Goal: Task Accomplishment & Management: Use online tool/utility

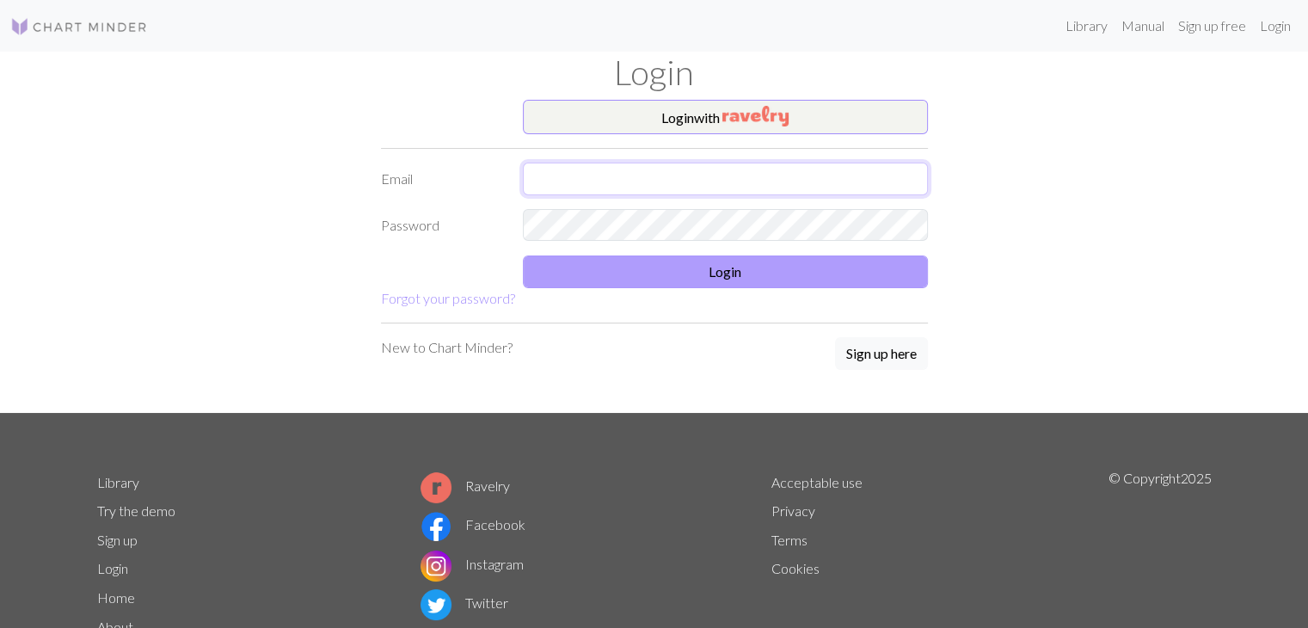
type input "[EMAIL_ADDRESS][DOMAIN_NAME]"
click at [702, 263] on button "Login" at bounding box center [725, 271] width 405 height 33
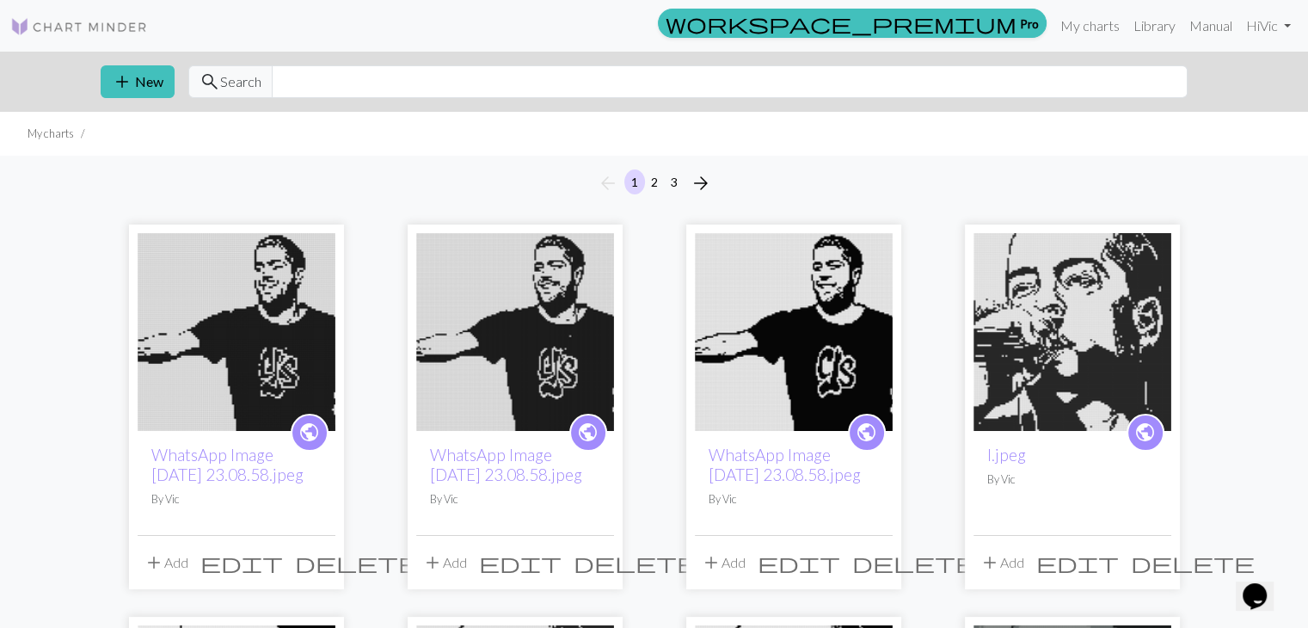
click at [747, 309] on img at bounding box center [794, 332] width 198 height 198
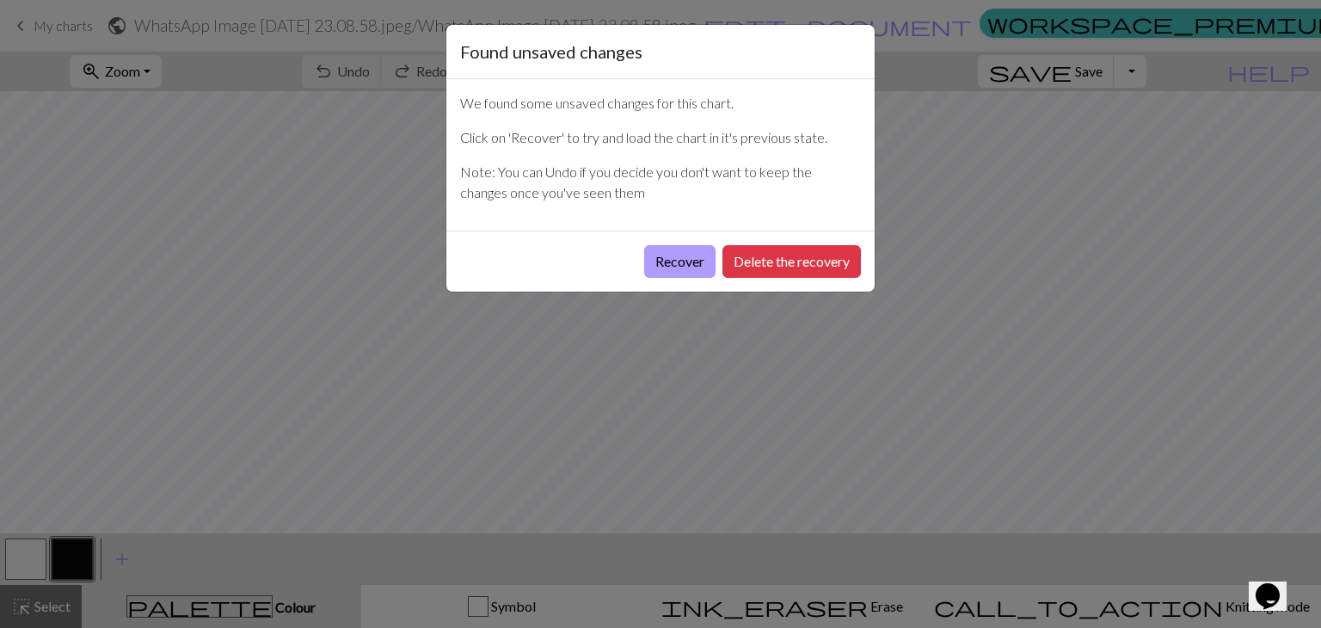
click at [691, 263] on button "Recover" at bounding box center [679, 261] width 71 height 33
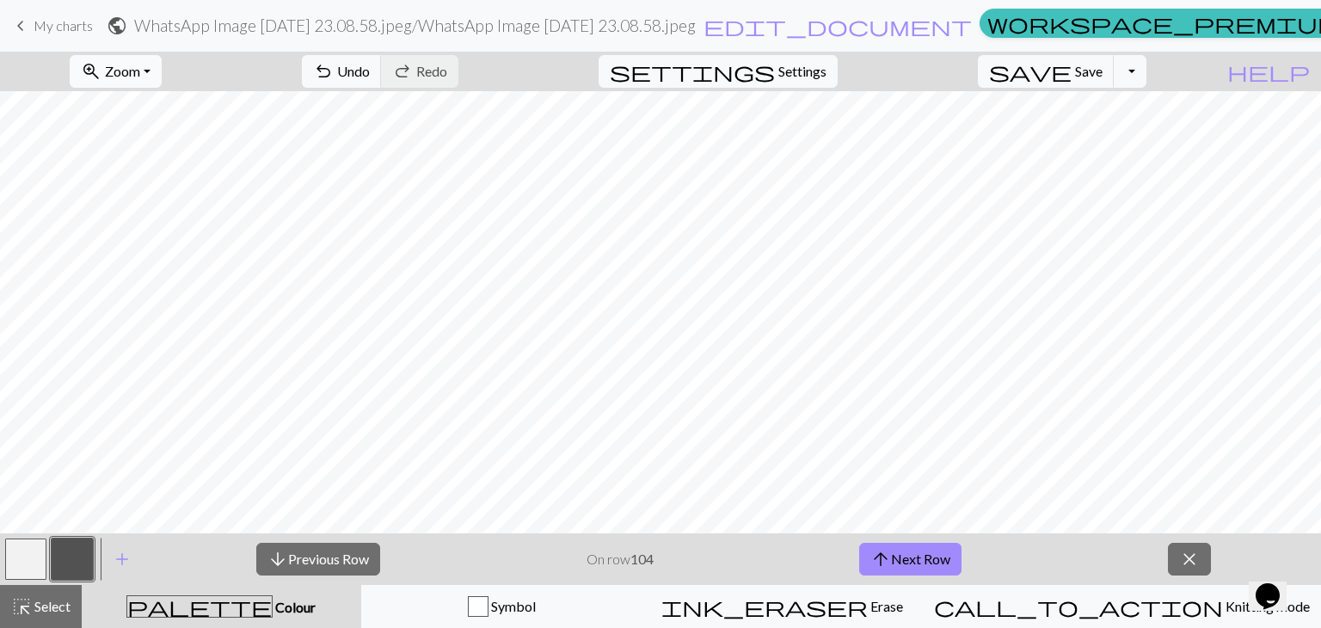
click at [140, 76] on span "Zoom" at bounding box center [122, 71] width 35 height 16
click at [147, 166] on button "Fit height" at bounding box center [139, 164] width 136 height 28
click at [899, 563] on button "arrow_upward Next Row" at bounding box center [910, 559] width 102 height 33
click at [937, 548] on button "arrow_upward Next Row" at bounding box center [910, 559] width 102 height 33
click at [921, 548] on button "arrow_upward Next Row" at bounding box center [910, 559] width 102 height 33
